Goal: Find specific page/section

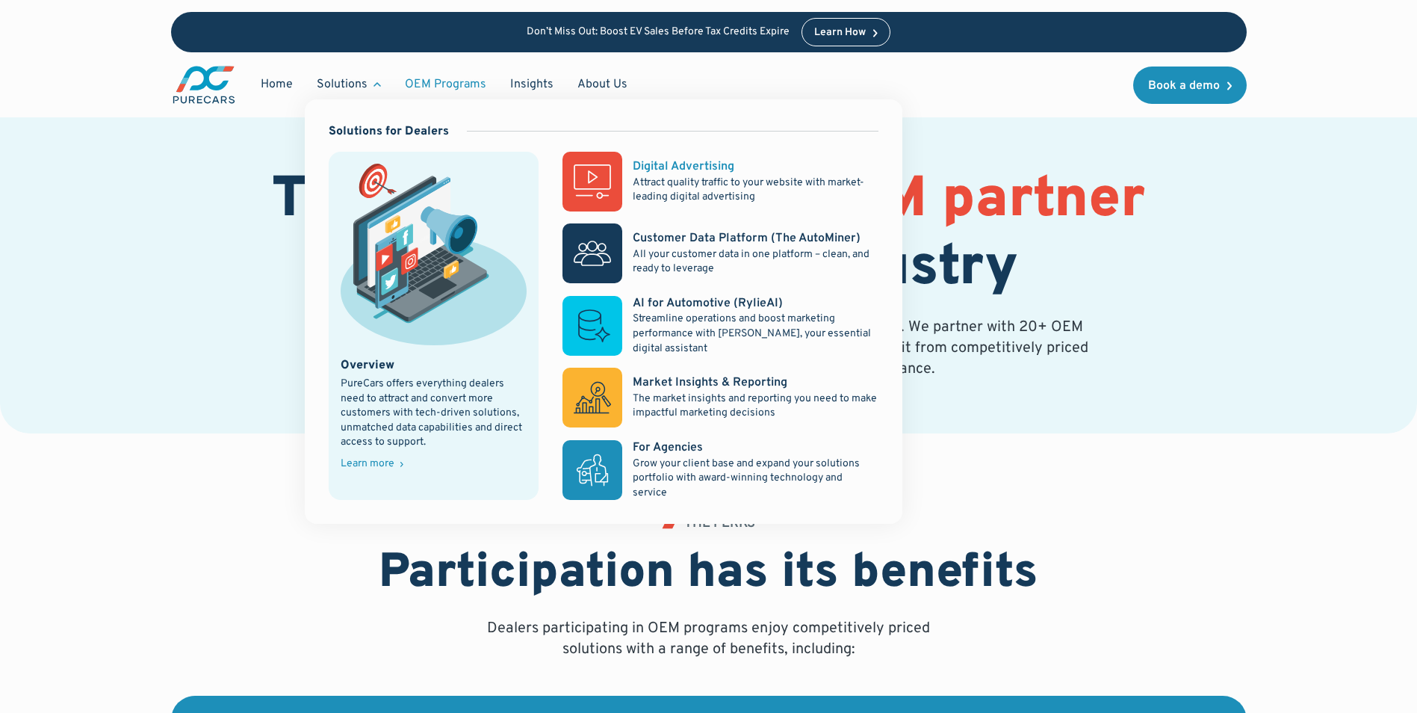
click at [700, 161] on div "Digital Advertising" at bounding box center [684, 166] width 102 height 16
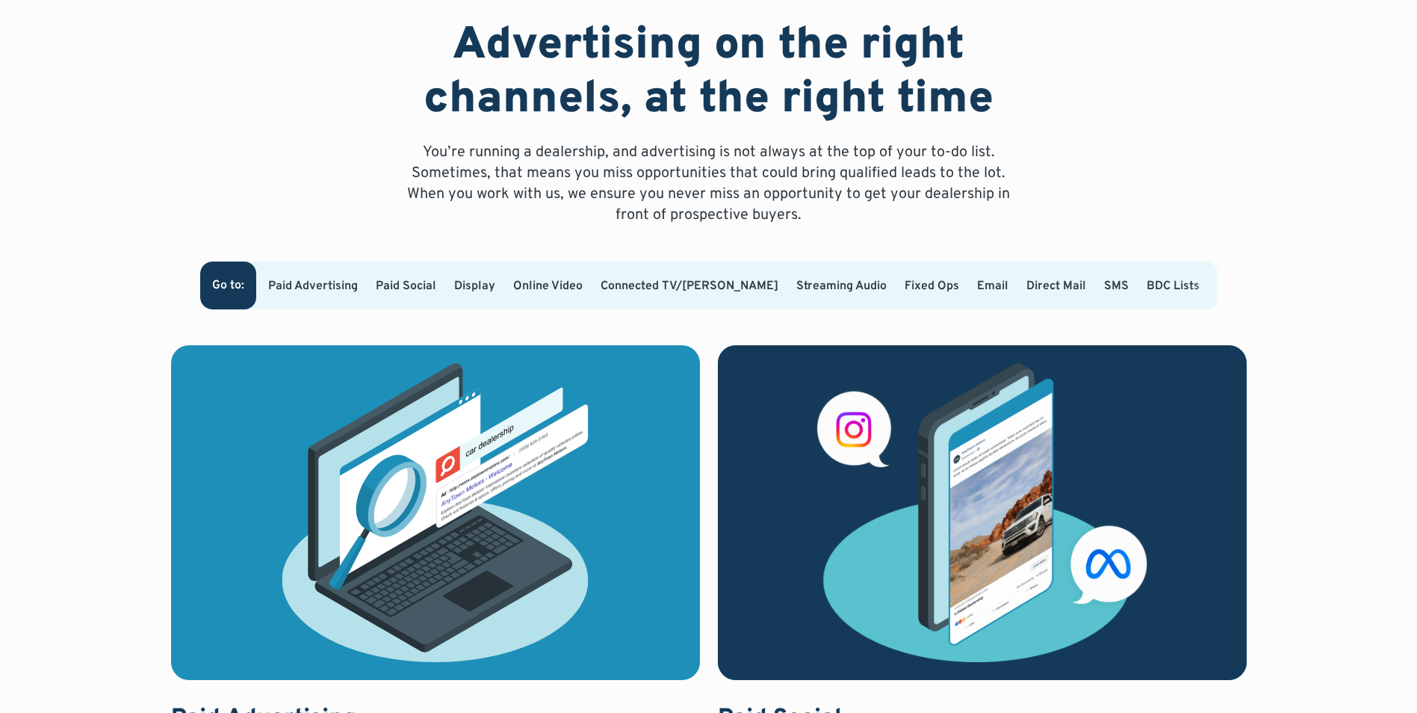
scroll to position [896, 0]
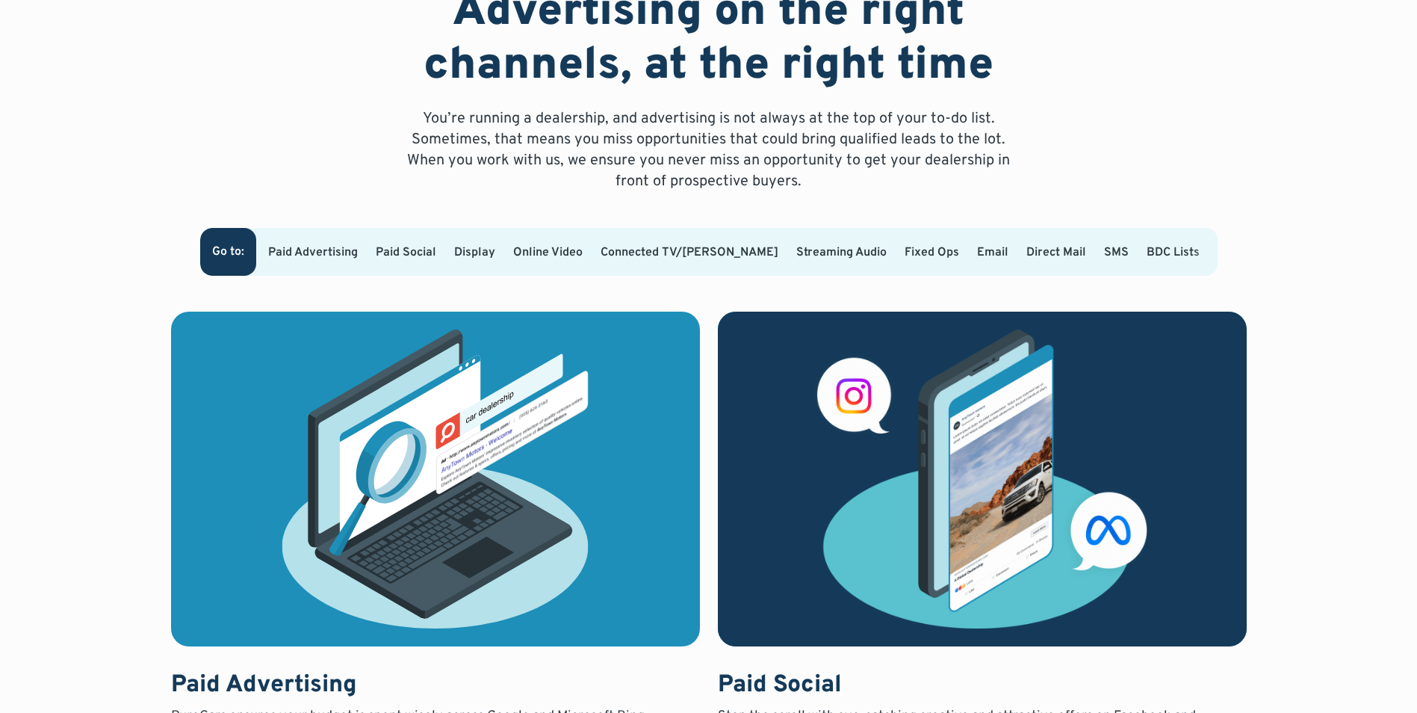
click at [1194, 246] on div at bounding box center [1206, 252] width 24 height 48
click at [349, 245] on link "Paid Advertising" at bounding box center [313, 252] width 90 height 15
